Goal: Check status

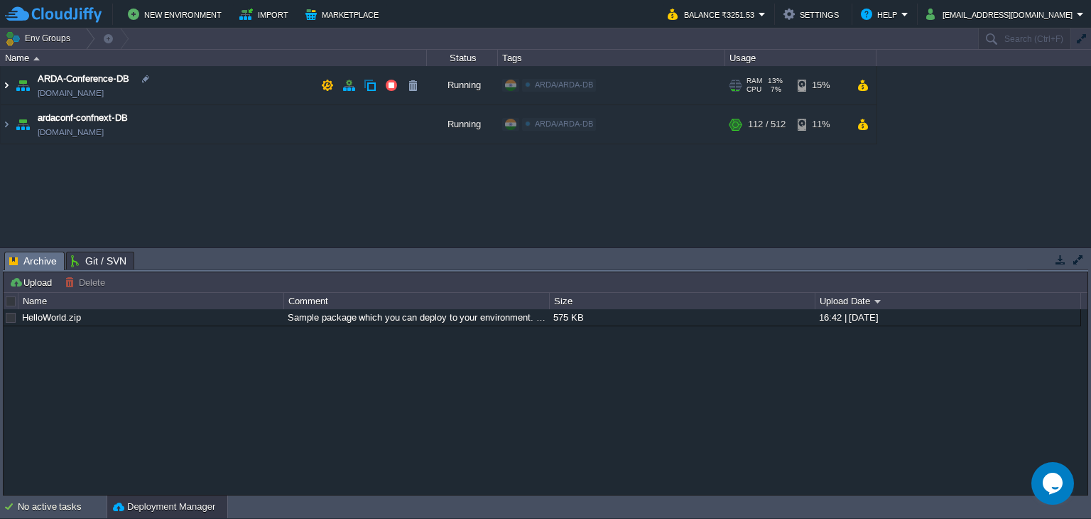
click at [7, 83] on img at bounding box center [6, 85] width 11 height 38
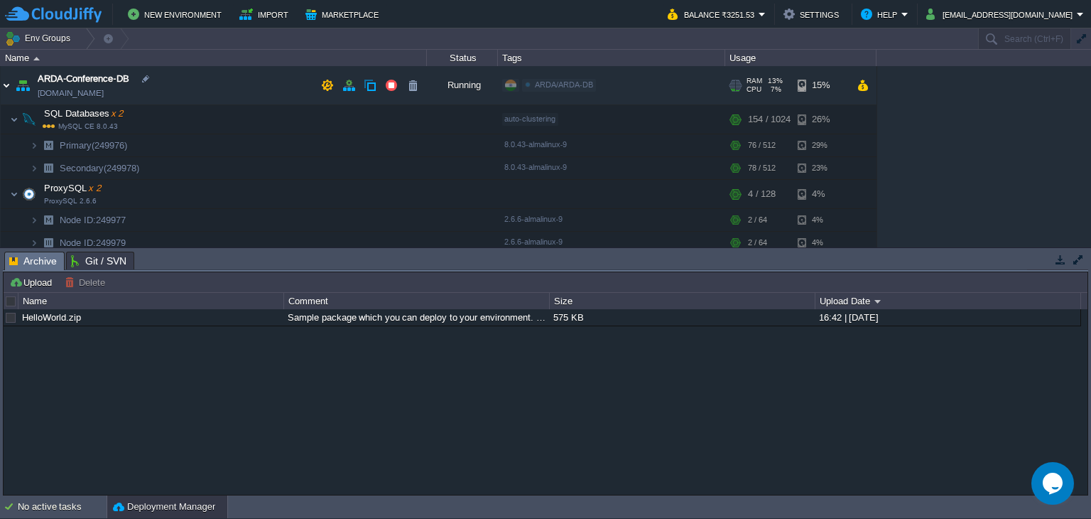
click at [9, 85] on img at bounding box center [6, 85] width 11 height 38
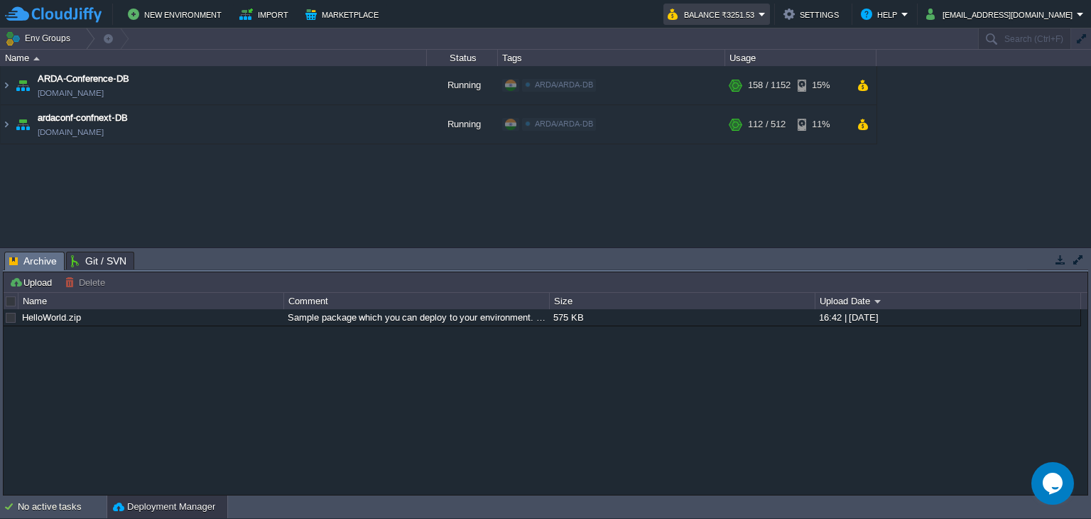
click at [759, 16] on button "Balance ₹3251.53" at bounding box center [713, 14] width 91 height 17
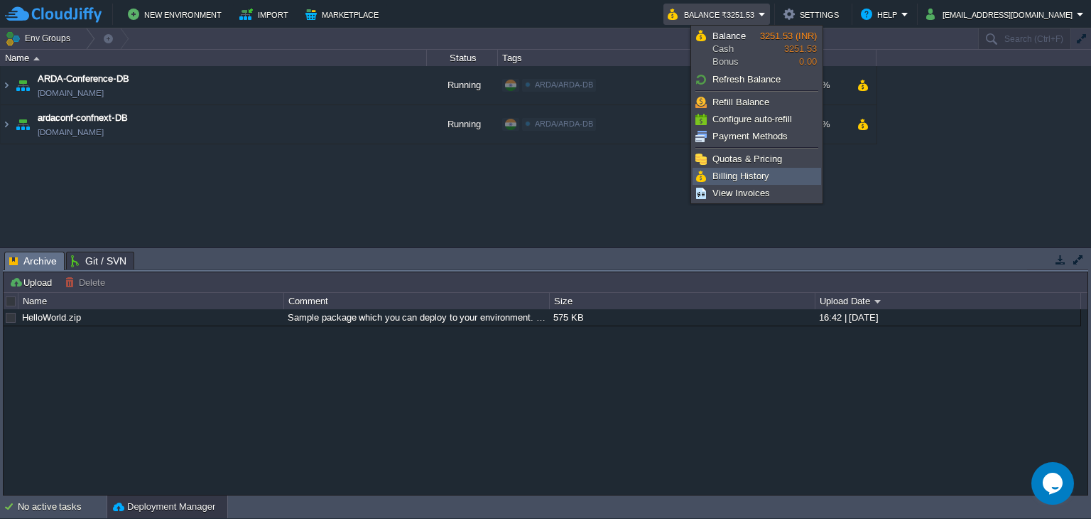
click at [743, 173] on span "Billing History" at bounding box center [741, 176] width 57 height 11
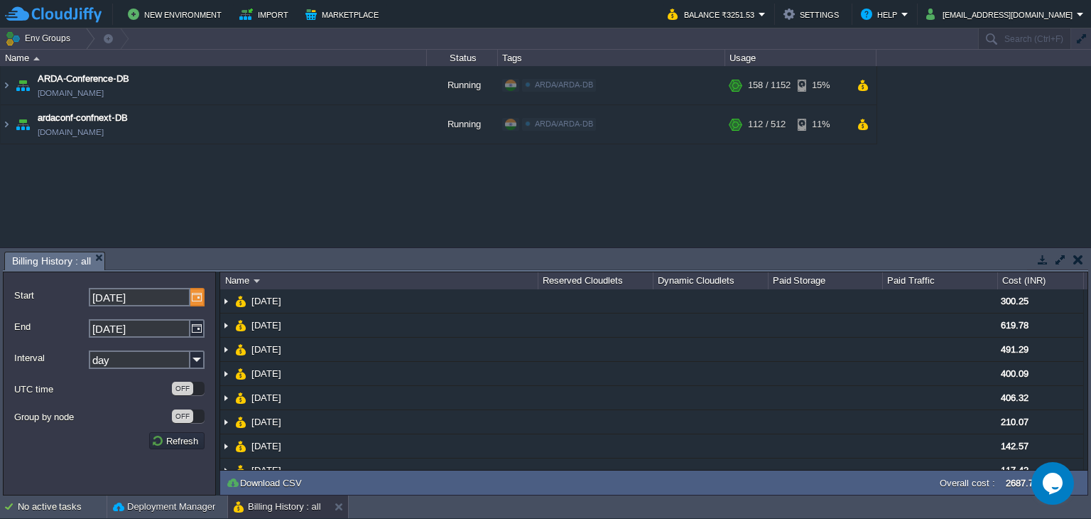
click at [197, 302] on img at bounding box center [197, 297] width 14 height 18
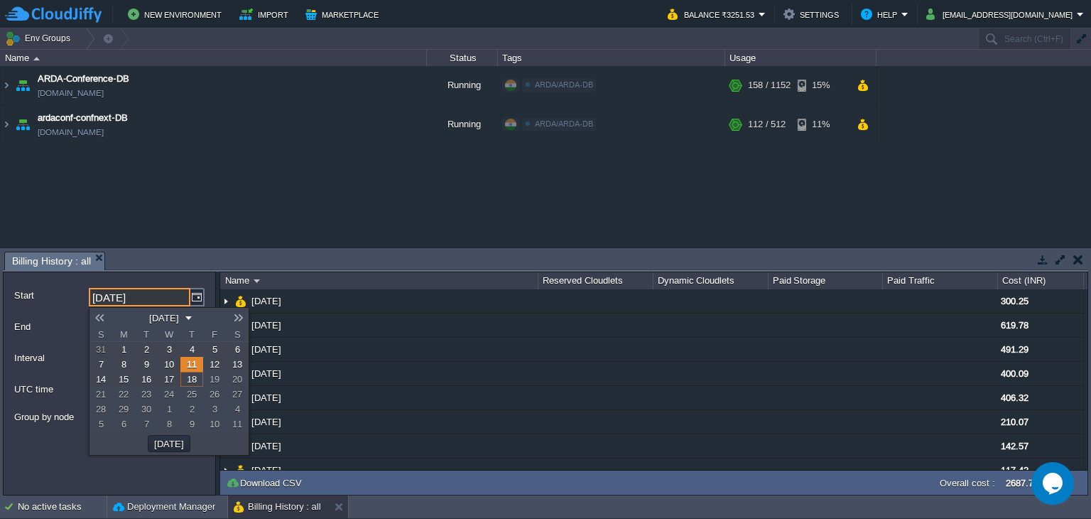
click at [119, 352] on link "1" at bounding box center [123, 349] width 23 height 15
type input "[DATE]"
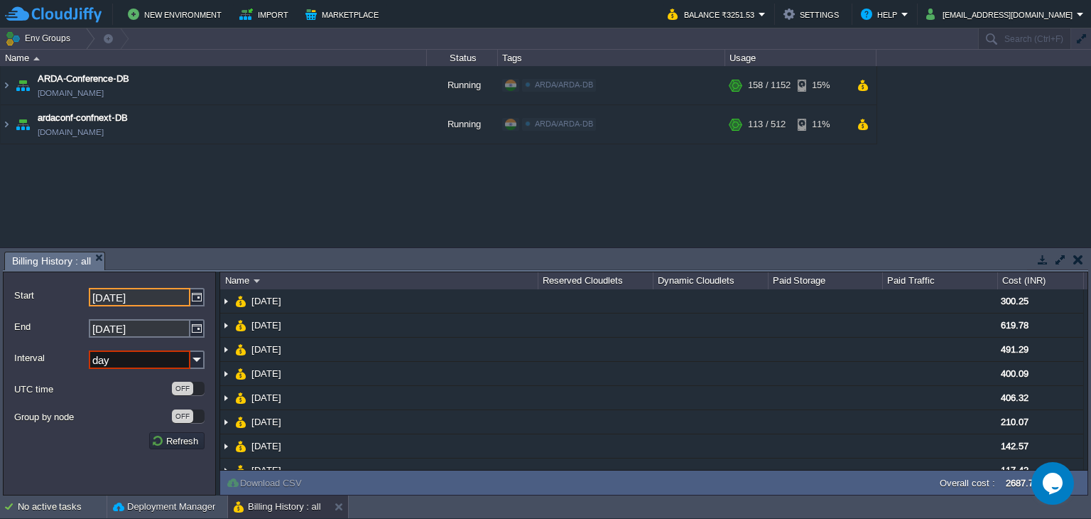
click at [158, 360] on input "day" at bounding box center [140, 359] width 102 height 18
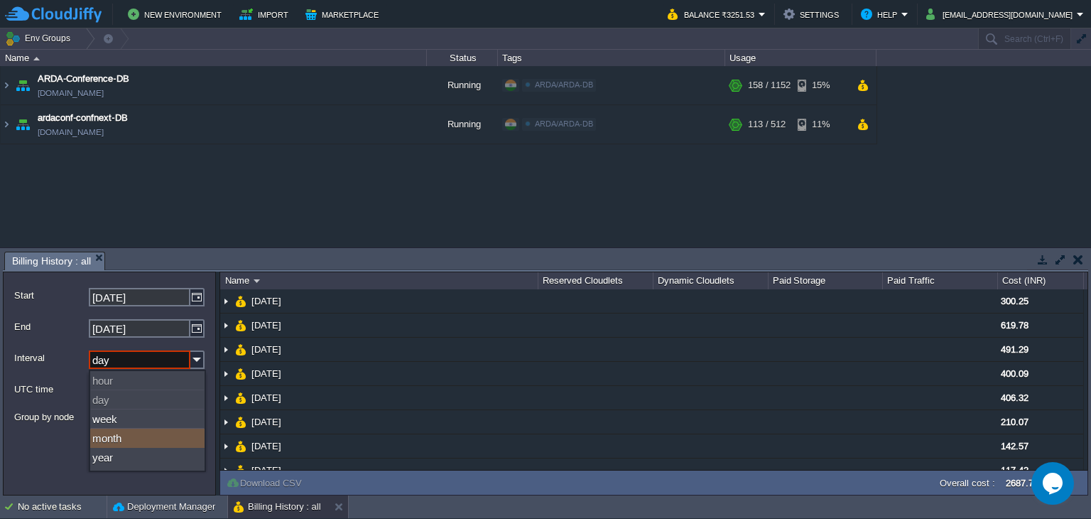
click at [132, 436] on div "month" at bounding box center [147, 437] width 114 height 19
type input "month"
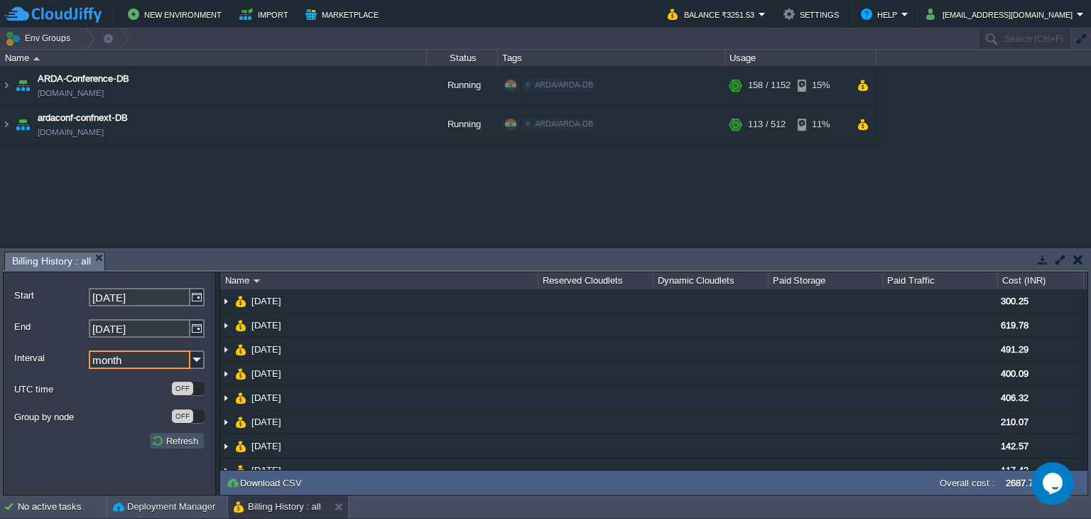
click at [193, 440] on button "Refresh" at bounding box center [176, 440] width 51 height 13
